Goal: Task Accomplishment & Management: Manage account settings

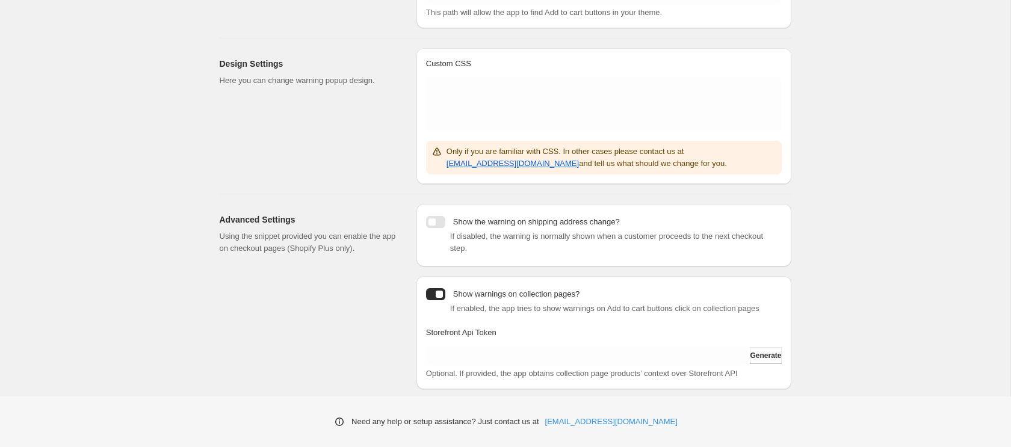
scroll to position [281, 0]
